Goal: Navigation & Orientation: Understand site structure

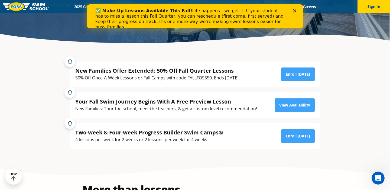
click at [294, 10] on polygon "Close" at bounding box center [294, 10] width 3 height 3
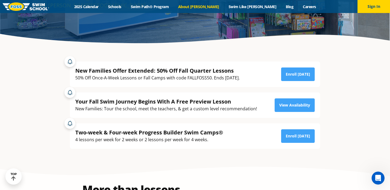
click at [209, 7] on link "About [PERSON_NAME]" at bounding box center [199, 6] width 50 height 5
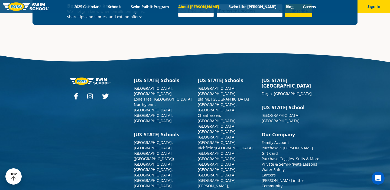
scroll to position [1436, 0]
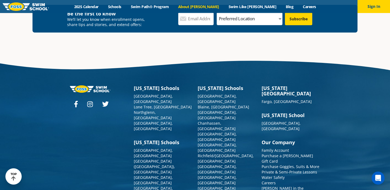
click at [103, 8] on link "2025 Calendar" at bounding box center [86, 6] width 34 height 5
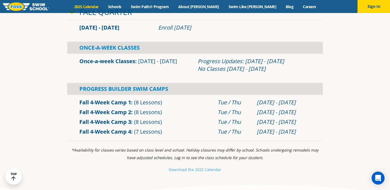
scroll to position [177, 0]
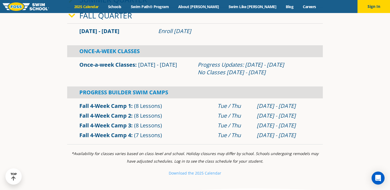
click at [127, 17] on link "Fall Quarter" at bounding box center [105, 15] width 53 height 10
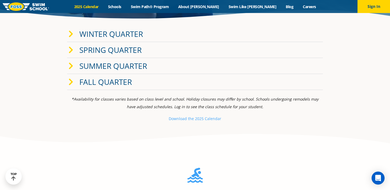
scroll to position [108, 0]
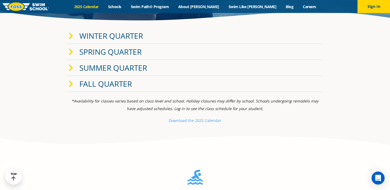
click at [126, 40] on link "Winter Quarter" at bounding box center [111, 36] width 64 height 10
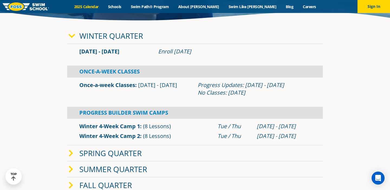
click at [124, 33] on link "Winter Quarter" at bounding box center [111, 36] width 64 height 10
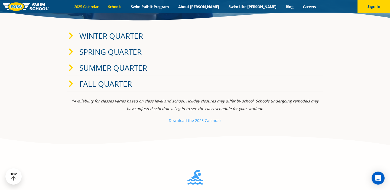
click at [126, 6] on link "Schools" at bounding box center [114, 6] width 23 height 5
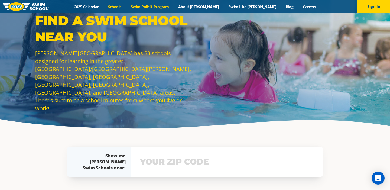
click at [174, 8] on link "Swim Path® Program" at bounding box center [149, 6] width 47 height 5
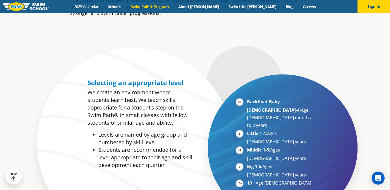
scroll to position [247, 0]
